Goal: Task Accomplishment & Management: Manage account settings

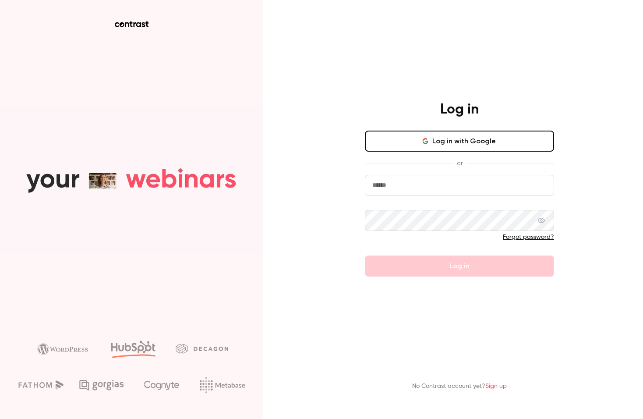
click at [470, 149] on button "Log in with Google" at bounding box center [459, 141] width 189 height 21
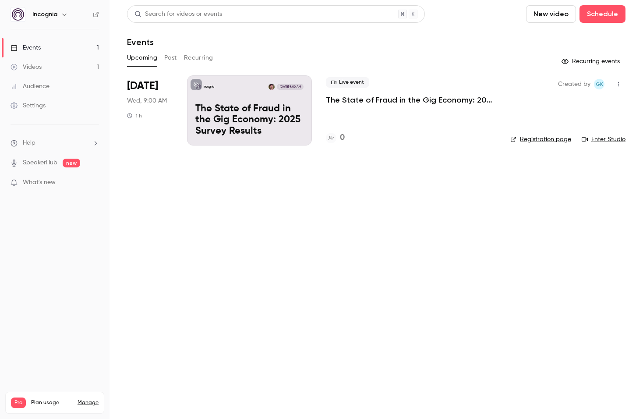
click at [88, 399] on link "Manage" at bounding box center [88, 402] width 21 height 7
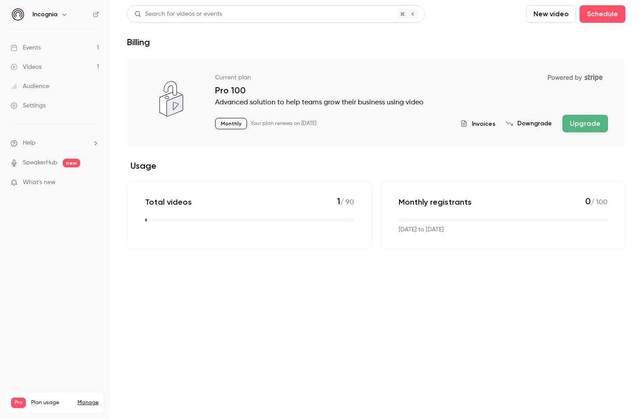
click at [484, 120] on span "Invoices" at bounding box center [484, 123] width 24 height 9
